Goal: Information Seeking & Learning: Learn about a topic

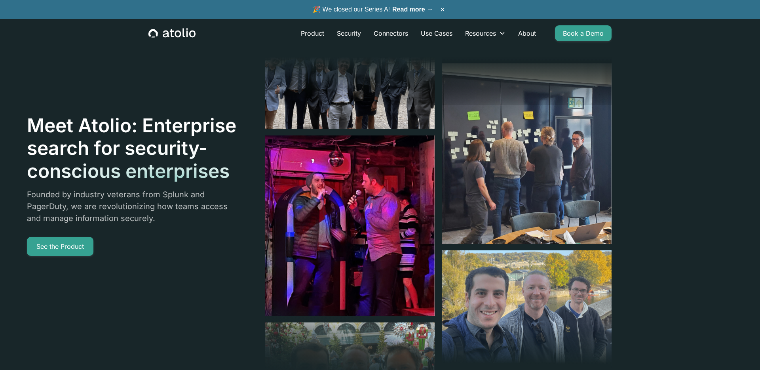
click at [705, 155] on header "Meet Atolio: Enterprise search for security-conscious enterprises Founded by in…" at bounding box center [380, 246] width 760 height 493
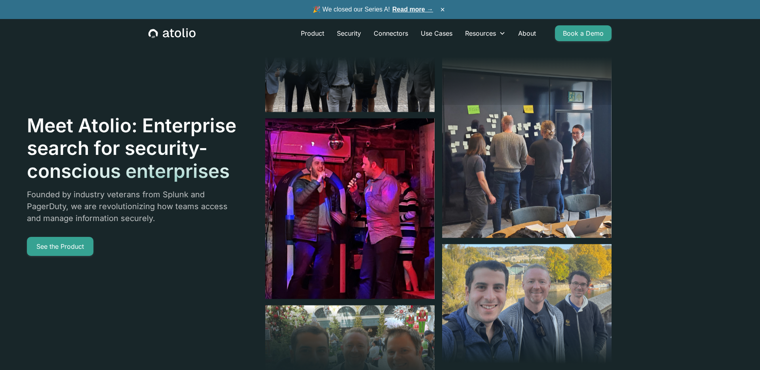
click at [162, 41] on div "Product Security Connectors Use Cases Resources Blog Podcast Case Studies Docum…" at bounding box center [380, 33] width 482 height 29
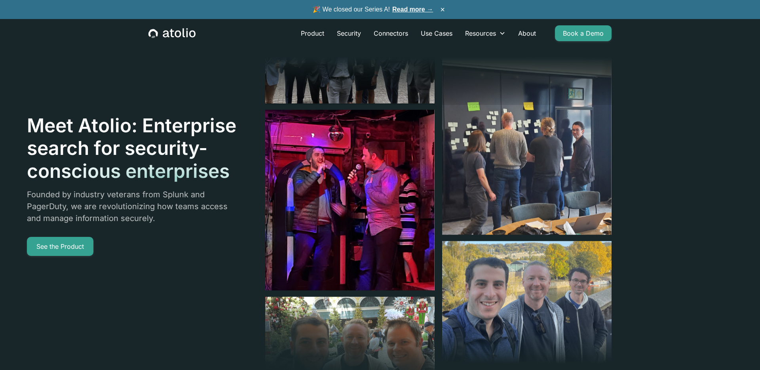
click at [162, 34] on icon "home" at bounding box center [172, 33] width 47 height 10
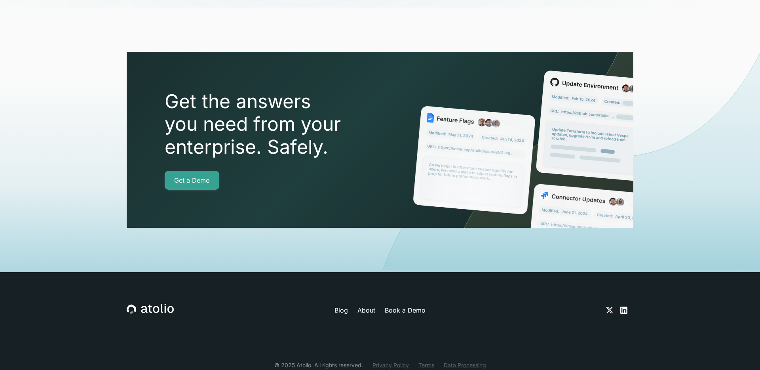
scroll to position [2780, 0]
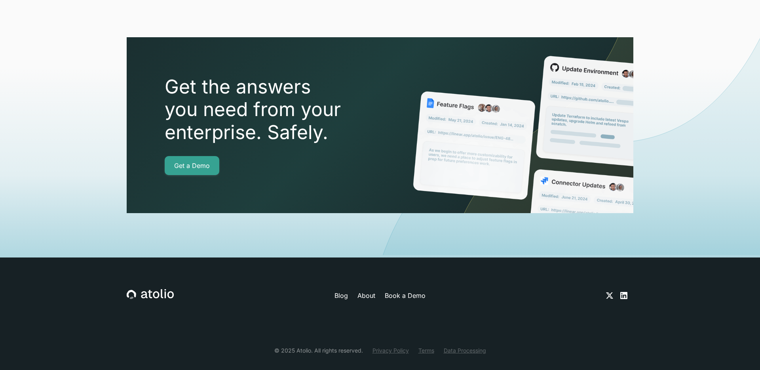
click at [367, 291] on link "About" at bounding box center [367, 296] width 18 height 10
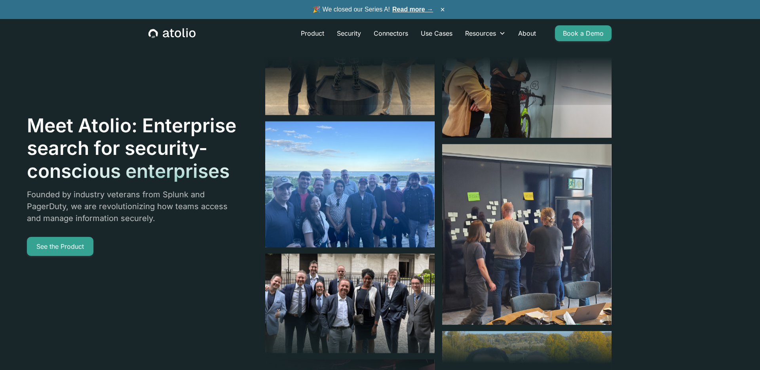
click at [404, 9] on link "Read more →" at bounding box center [412, 9] width 41 height 7
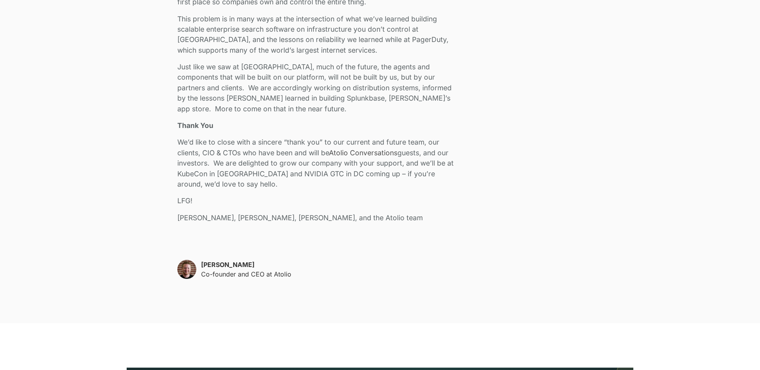
scroll to position [1722, 0]
